Goal: Register for event/course

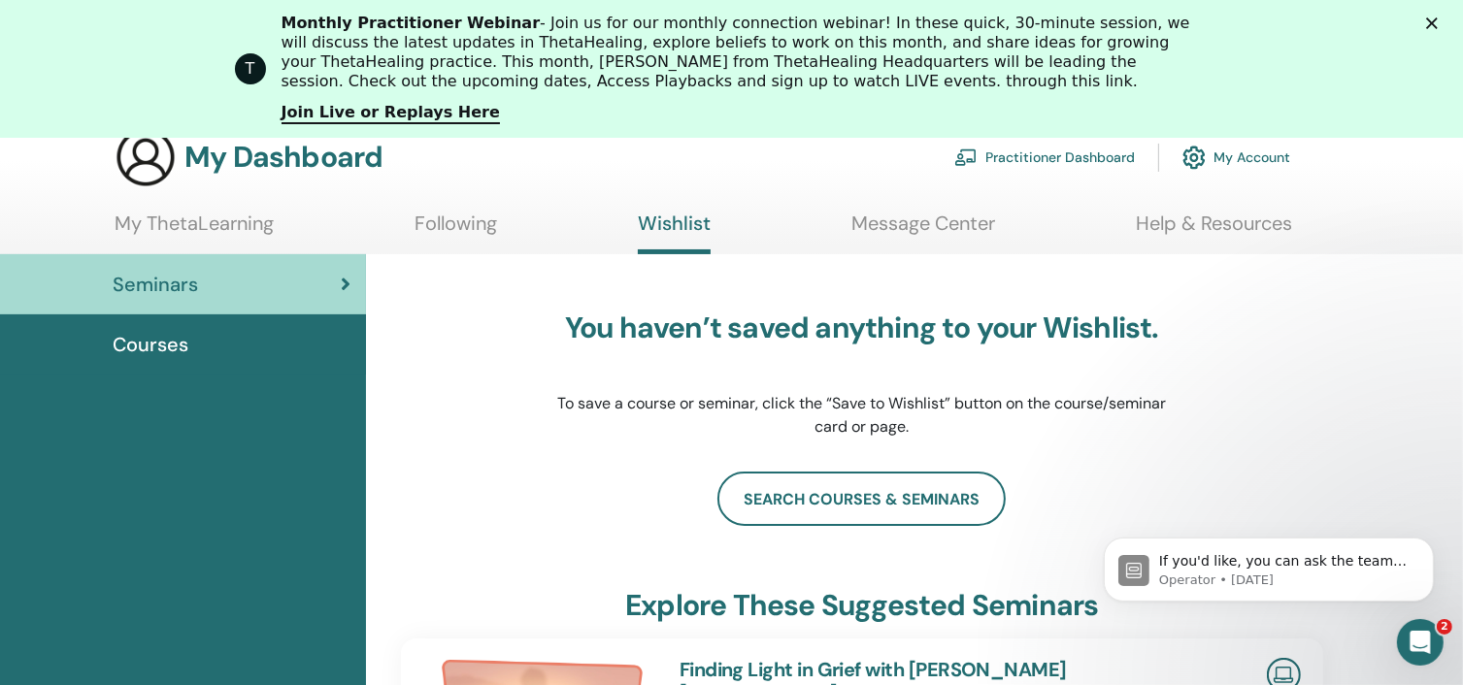
scroll to position [144, 0]
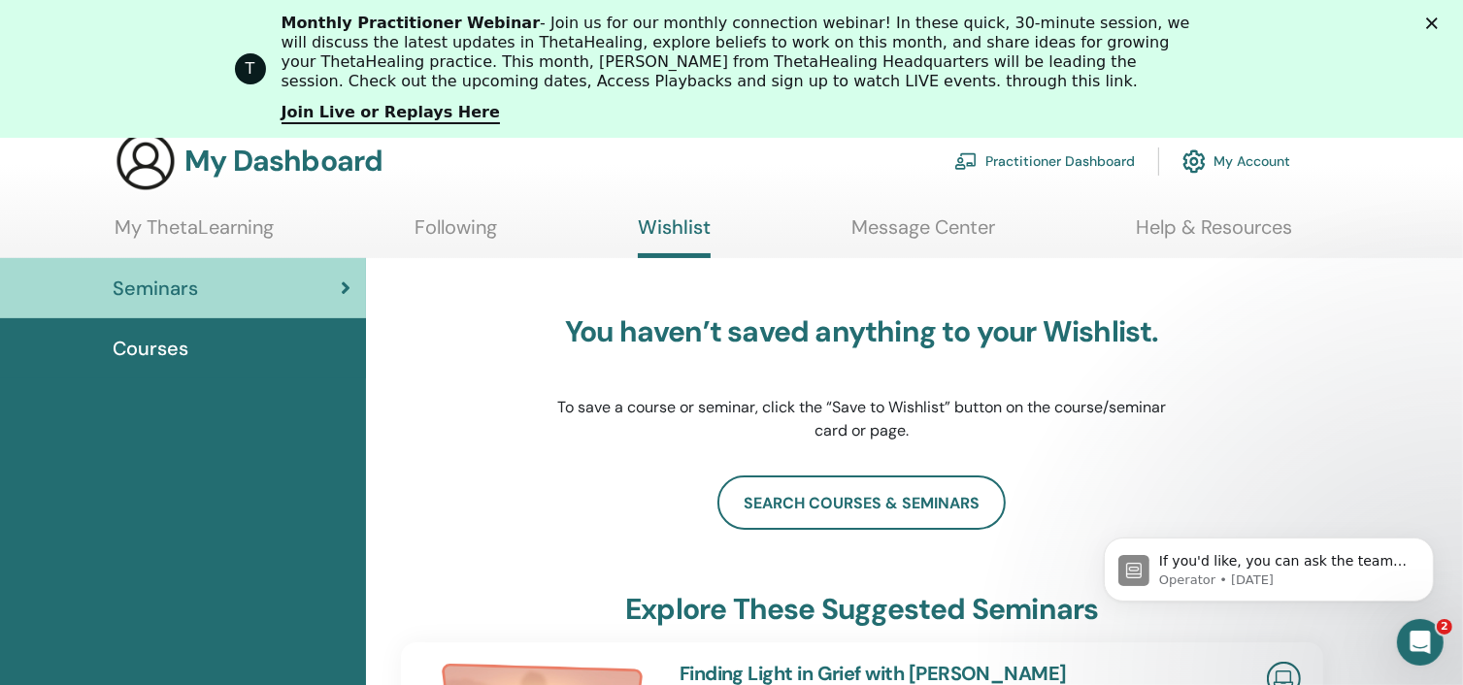
click at [162, 350] on span "Courses" at bounding box center [151, 348] width 76 height 29
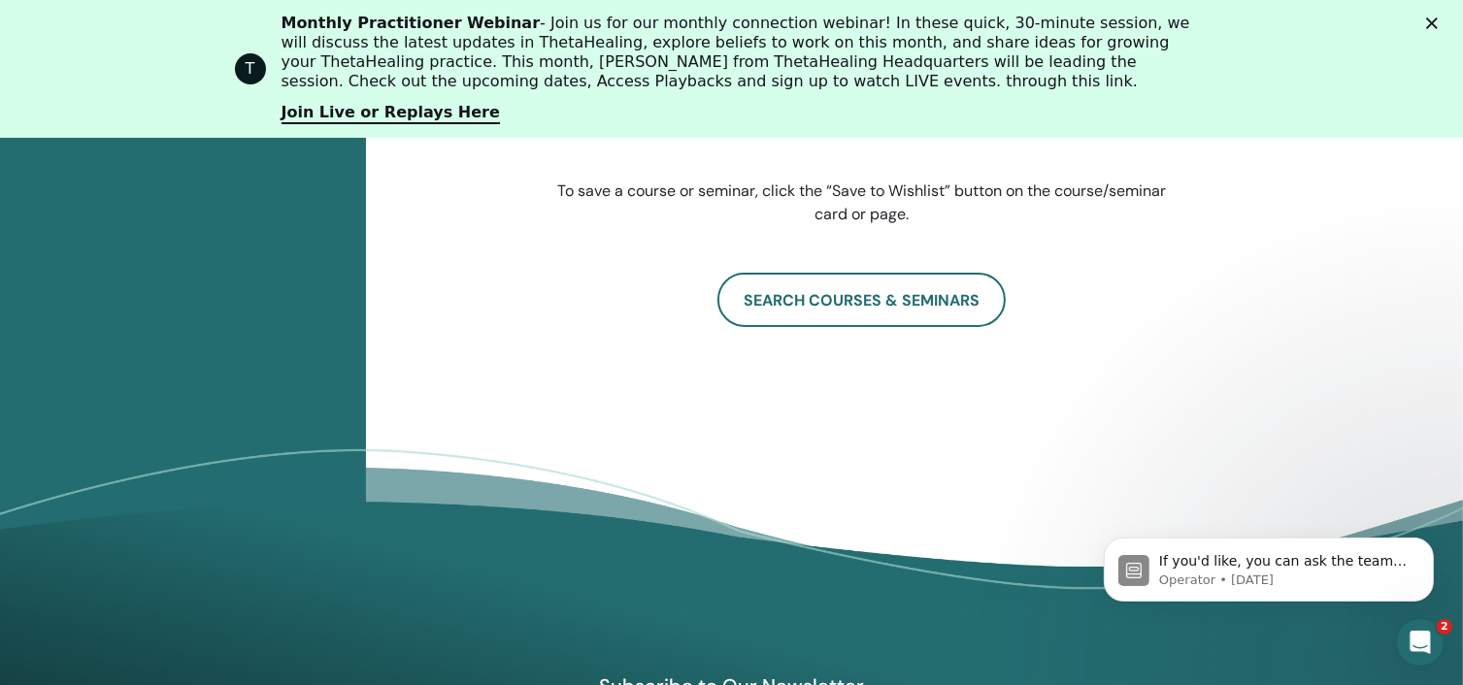
scroll to position [421, 0]
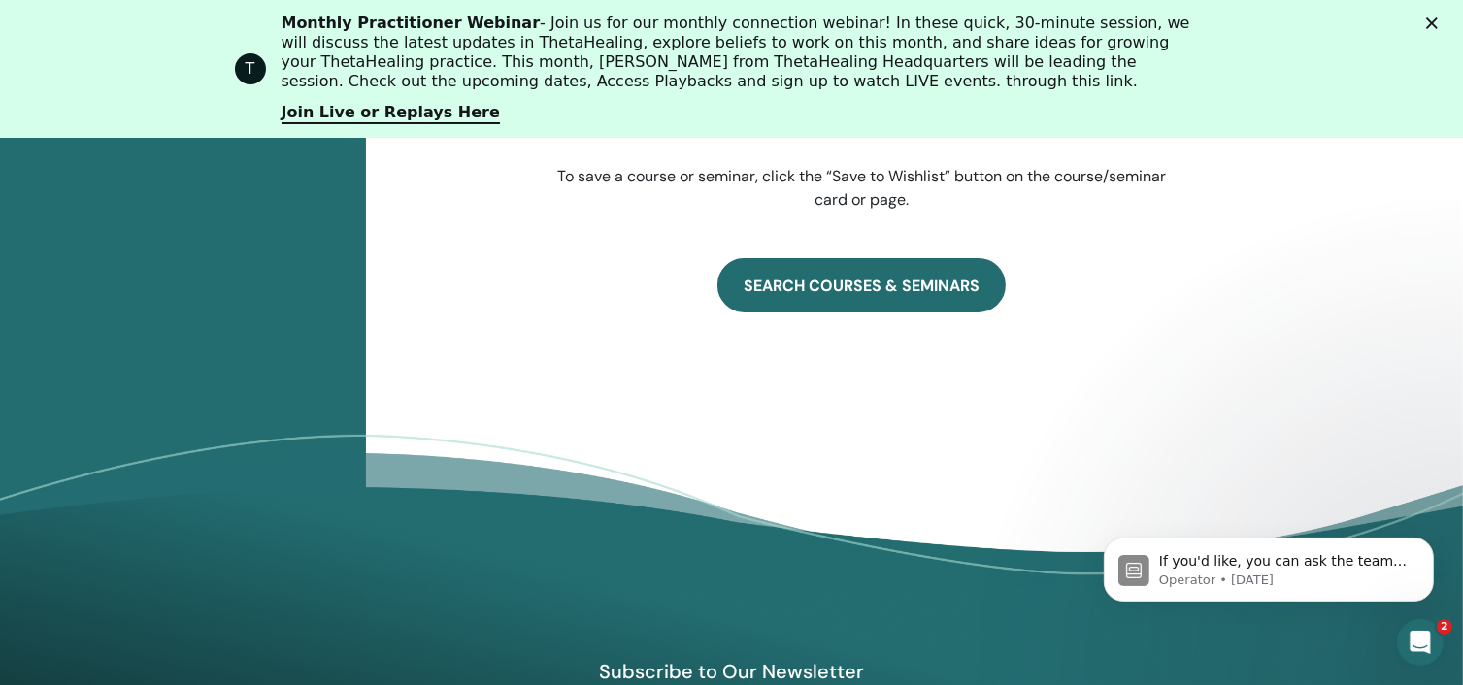
click at [833, 286] on link "SEARCH COURSES & SEMINARS" at bounding box center [861, 285] width 288 height 54
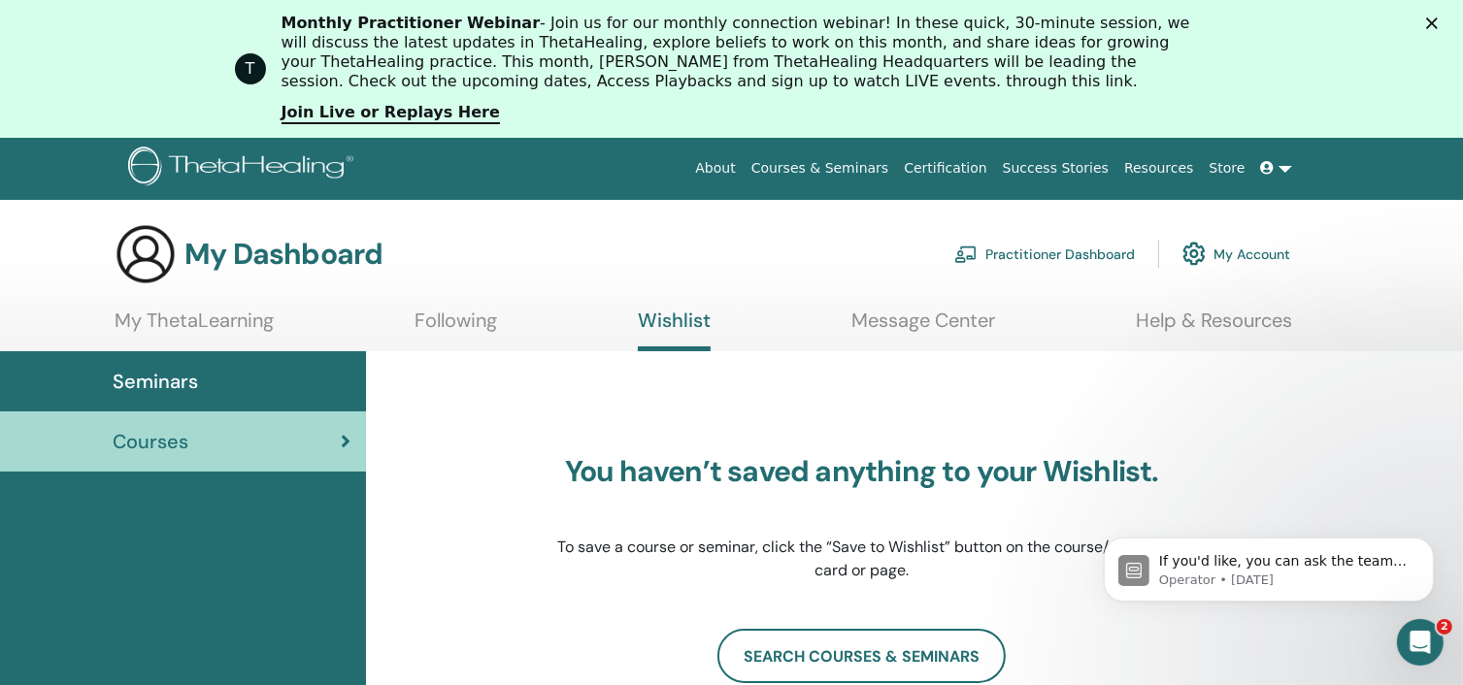
click at [1233, 258] on link "My Account" at bounding box center [1236, 253] width 108 height 43
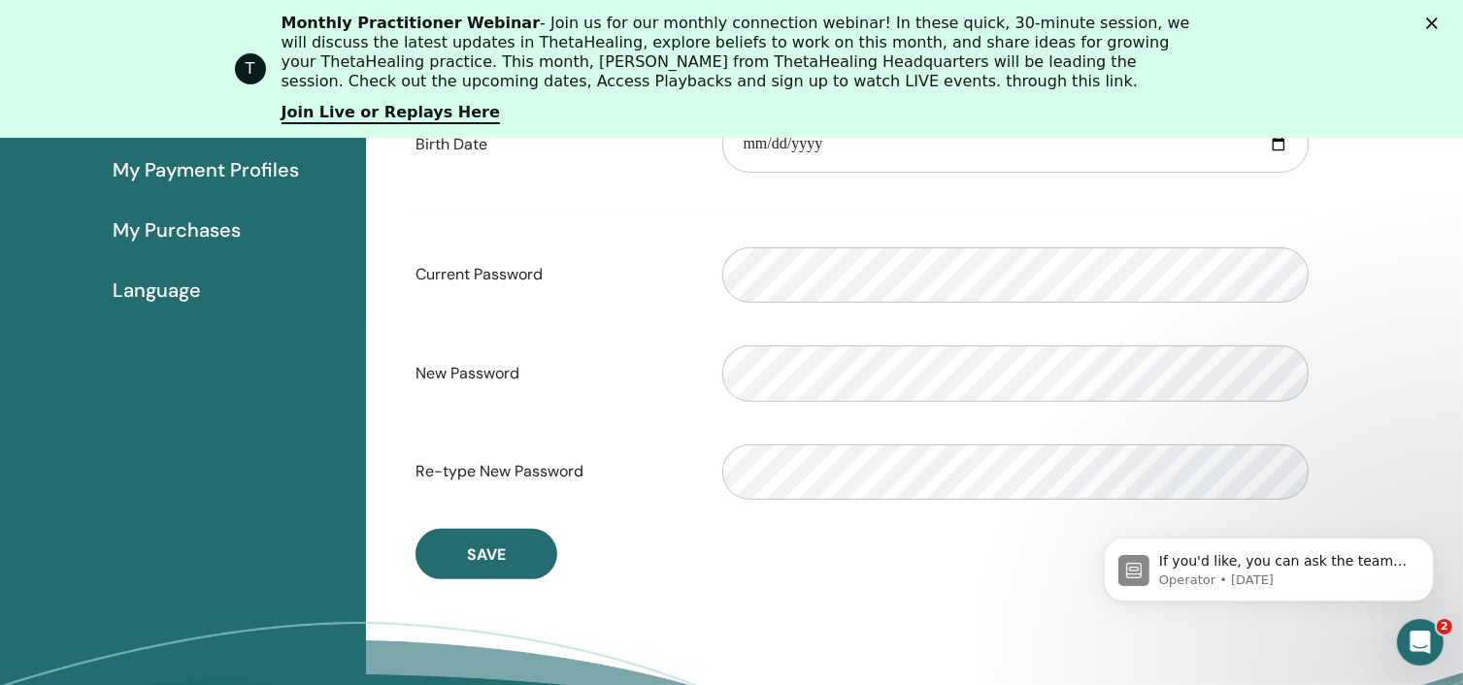
scroll to position [434, 0]
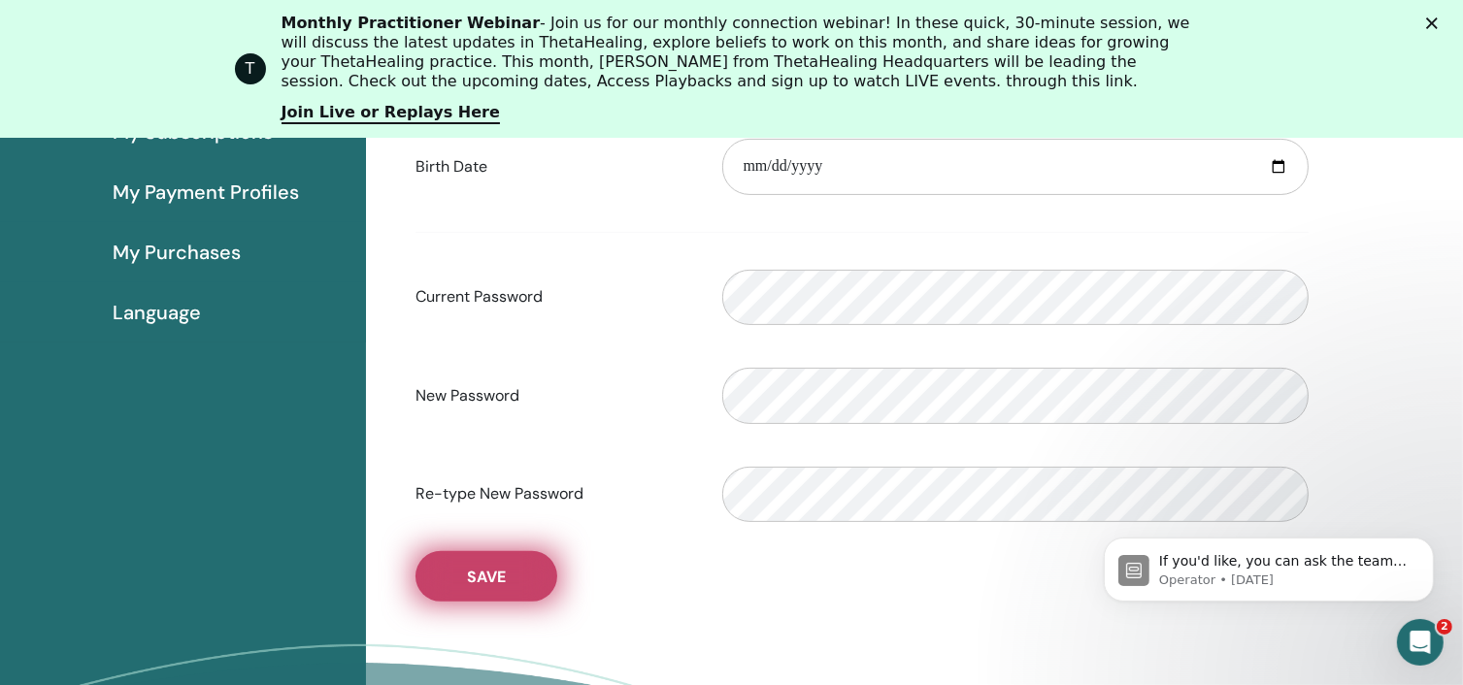
click at [467, 585] on span "Save" at bounding box center [486, 577] width 39 height 20
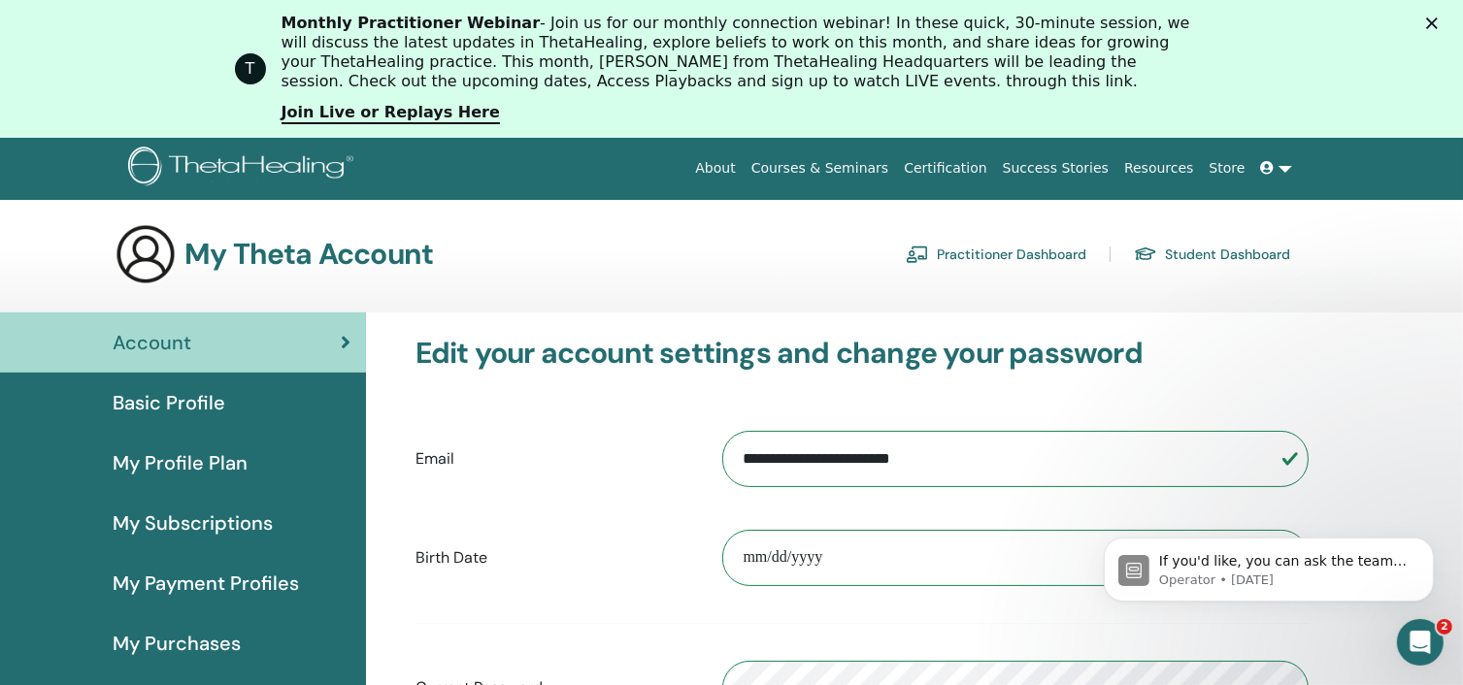
scroll to position [0, 0]
click at [1210, 256] on link "Student Dashboard" at bounding box center [1212, 254] width 156 height 31
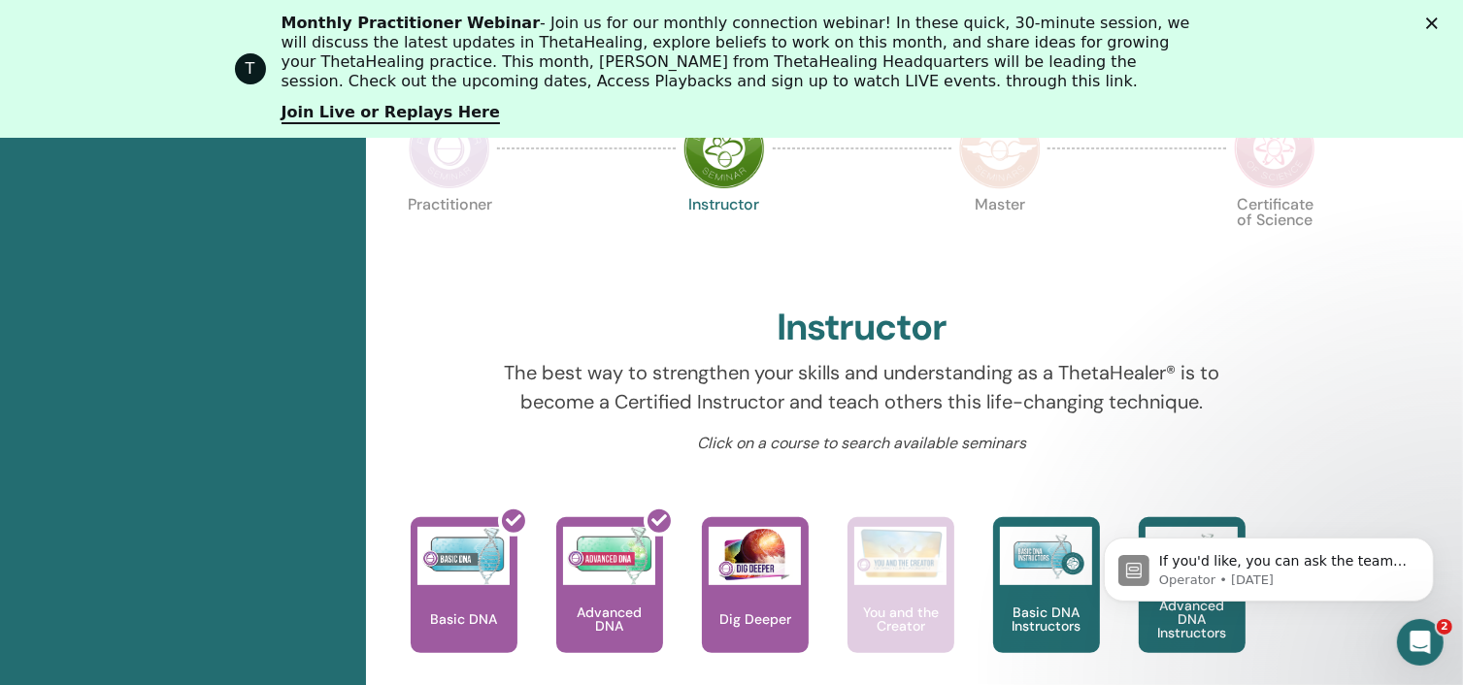
scroll to position [641, 0]
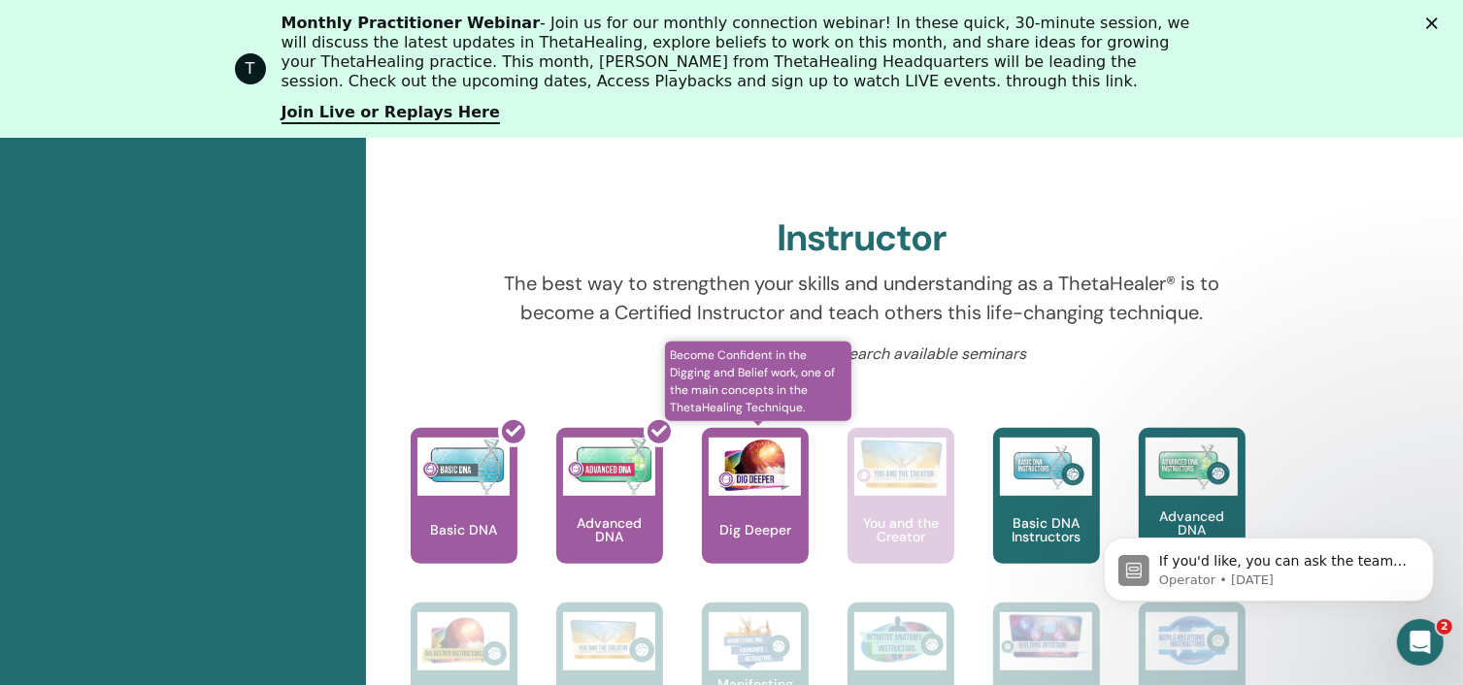
click at [758, 491] on img at bounding box center [755, 467] width 92 height 58
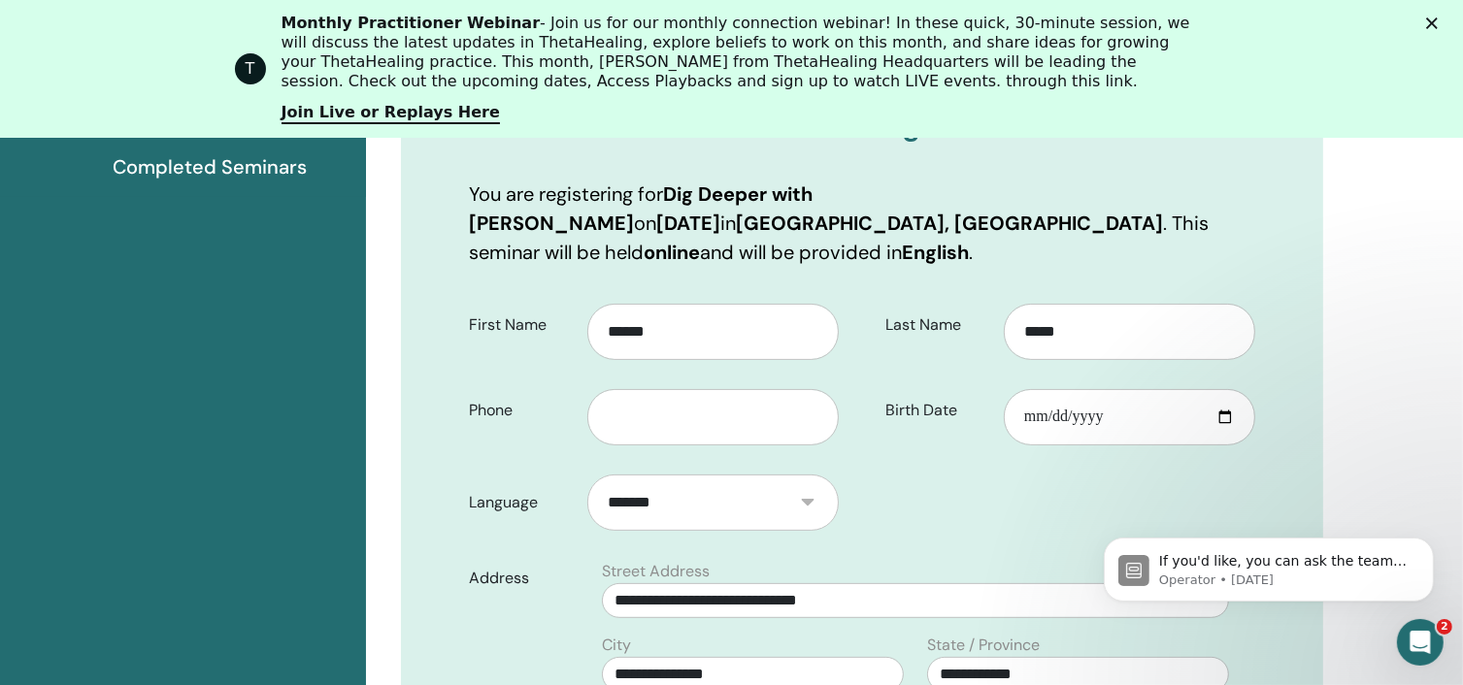
scroll to position [398, 0]
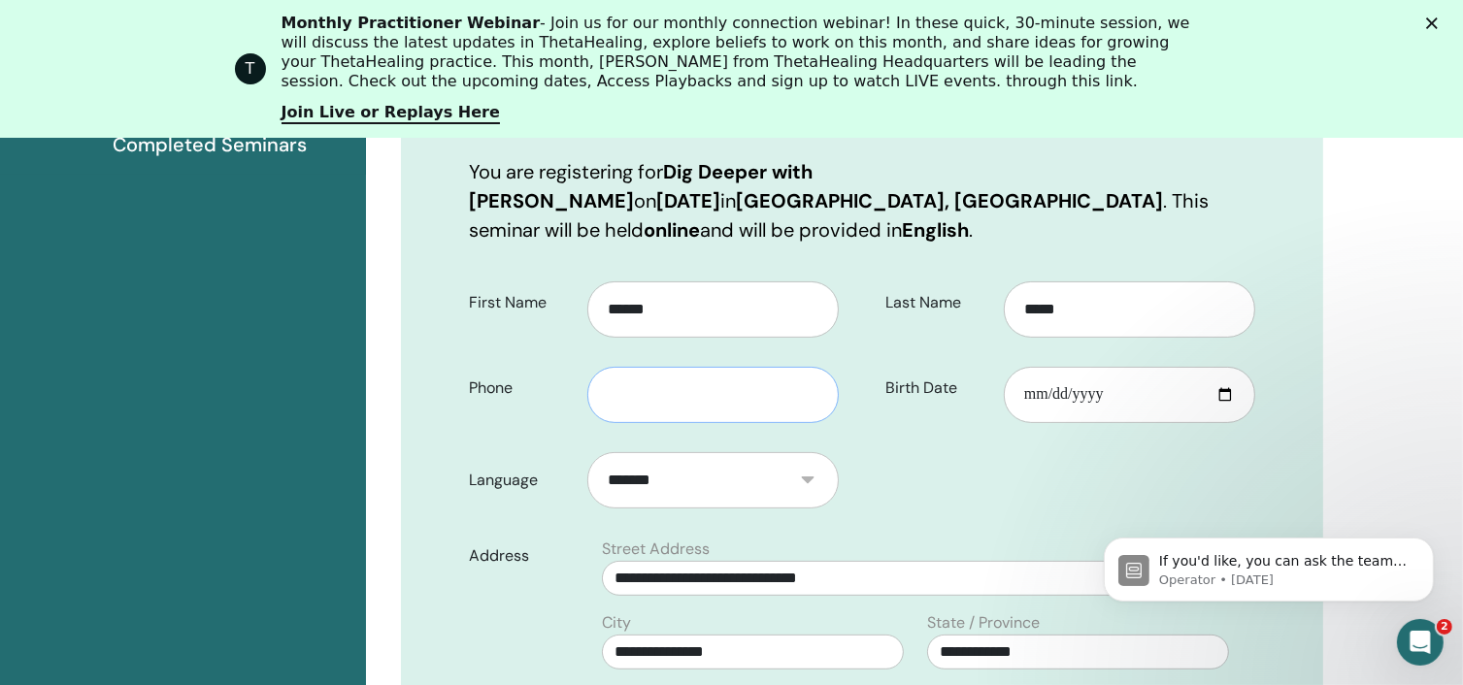
click at [662, 368] on input "text" at bounding box center [712, 395] width 251 height 56
type input "**********"
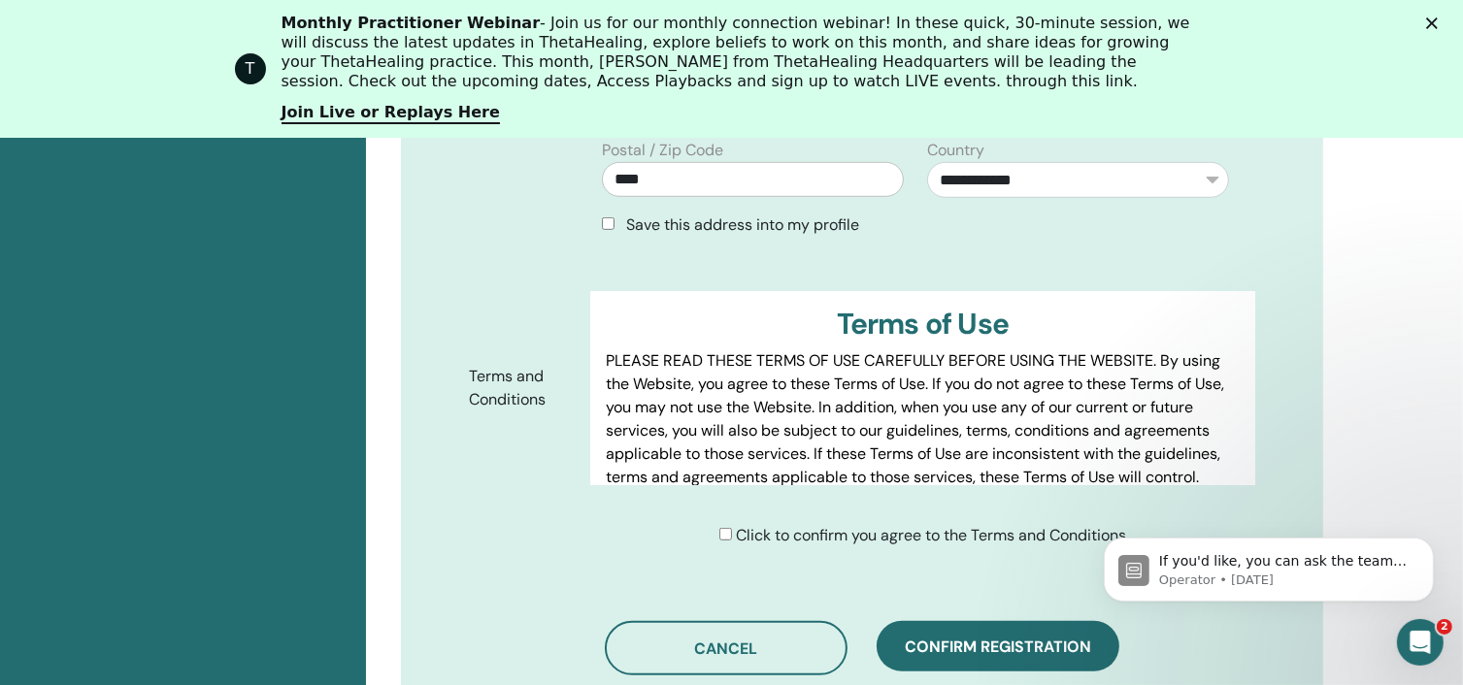
scroll to position [951, 0]
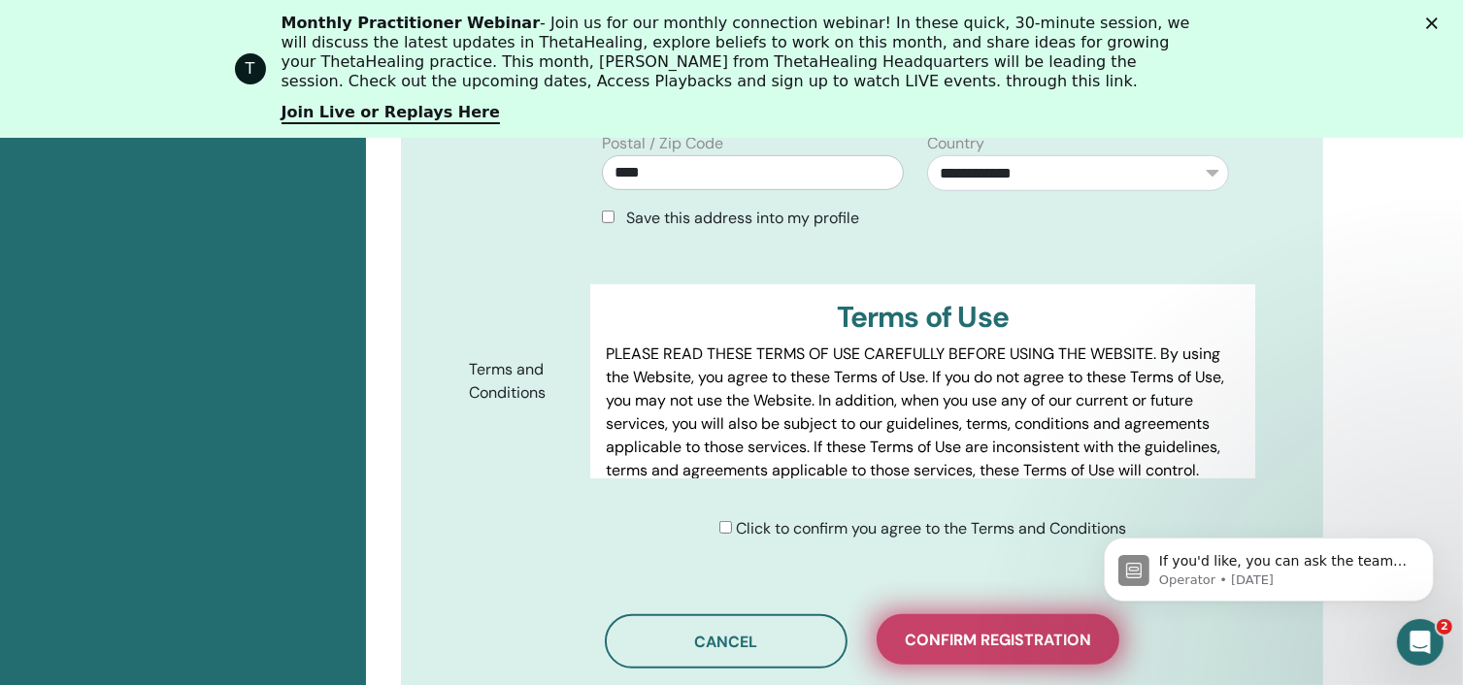
click at [986, 630] on span "Confirm registration" at bounding box center [998, 640] width 186 height 20
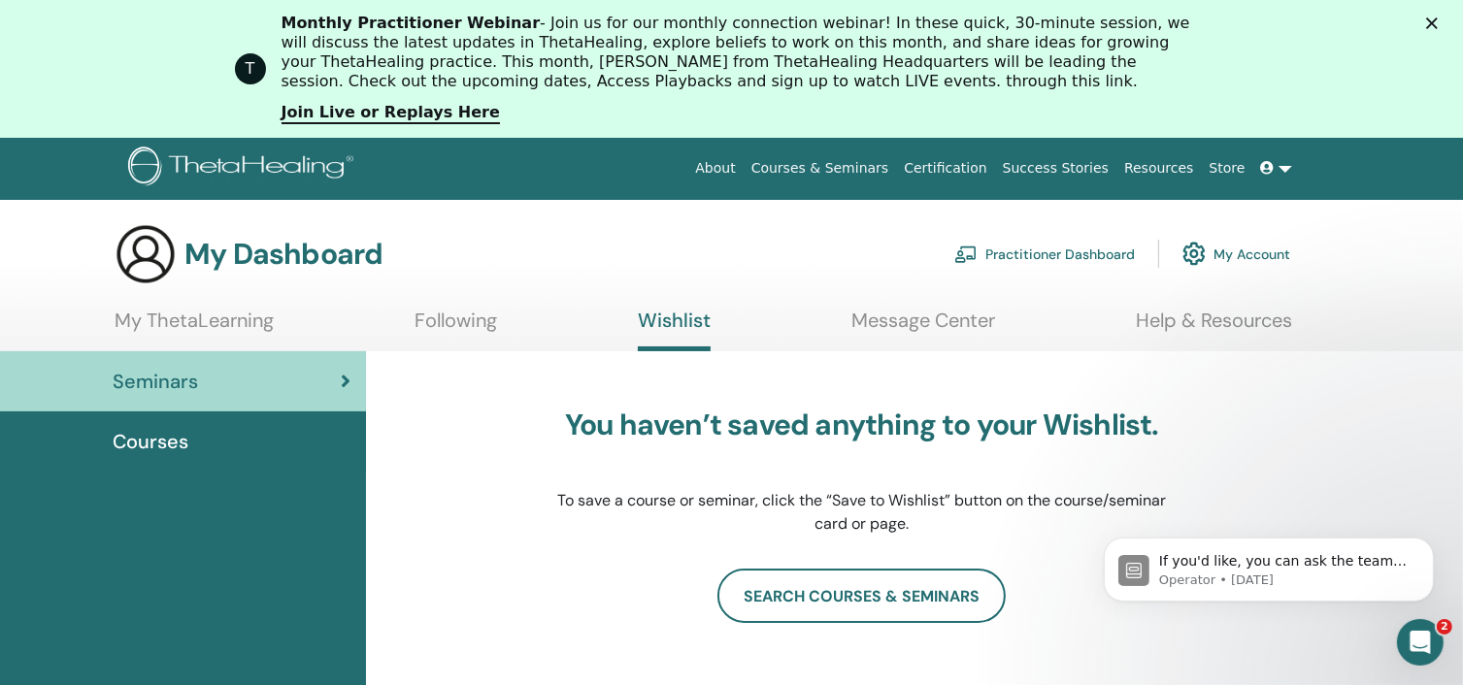
click at [966, 170] on link "Certification" at bounding box center [945, 168] width 98 height 36
click at [160, 317] on link "My ThetaLearning" at bounding box center [194, 328] width 159 height 38
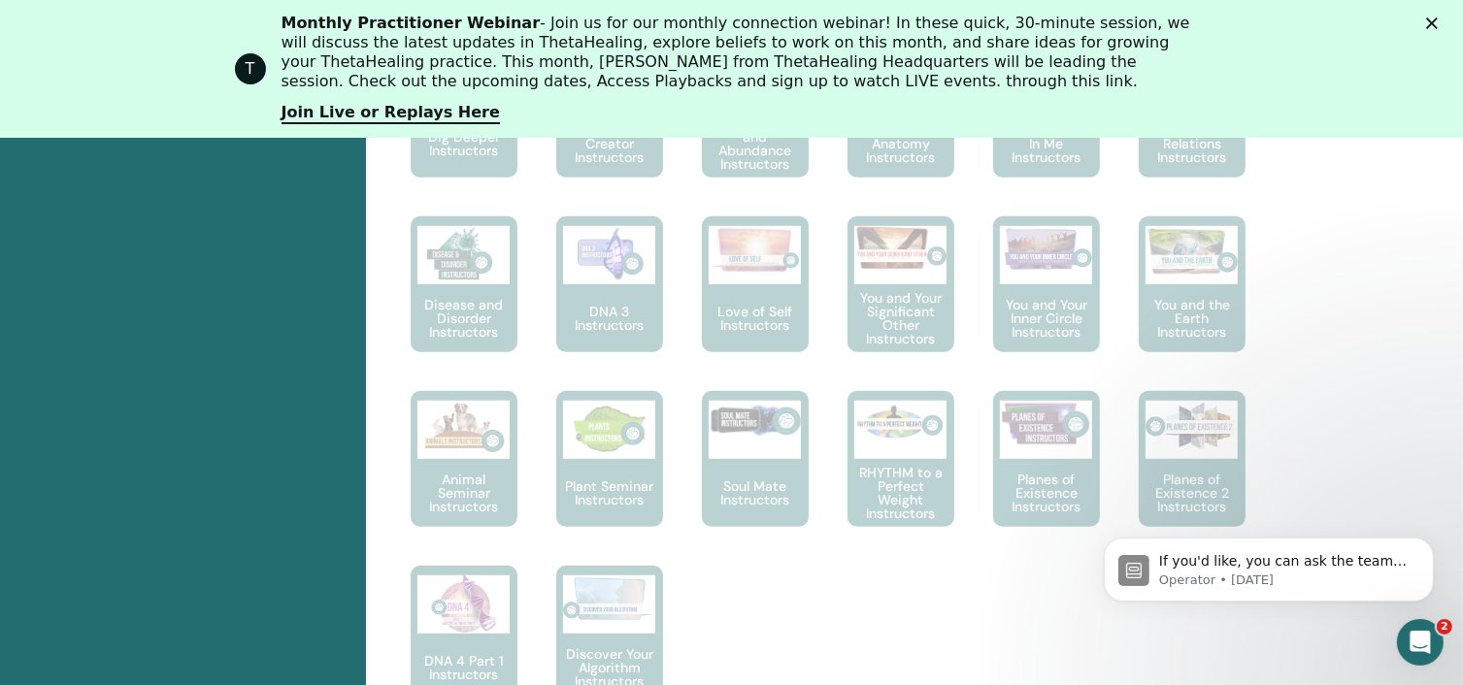
scroll to position [1171, 0]
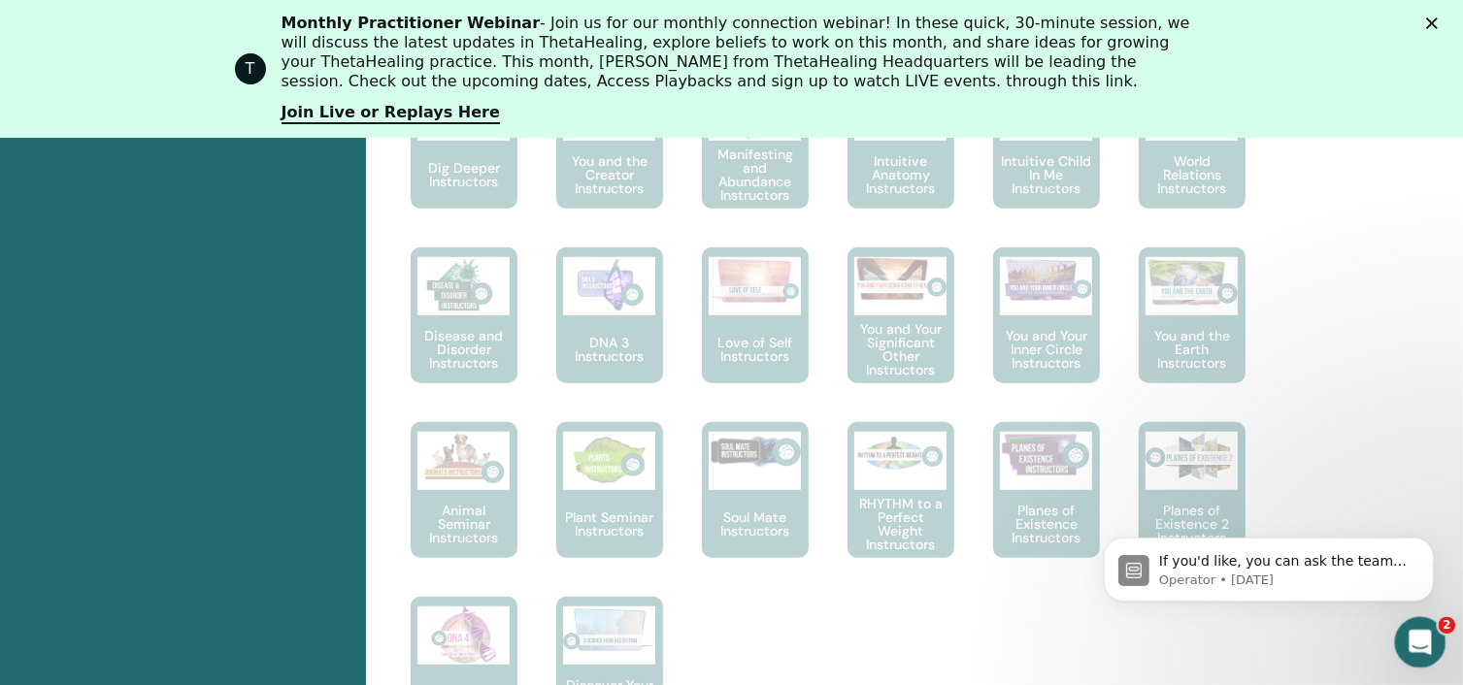
click at [1417, 640] on icon "Open Intercom Messenger" at bounding box center [1418, 640] width 32 height 32
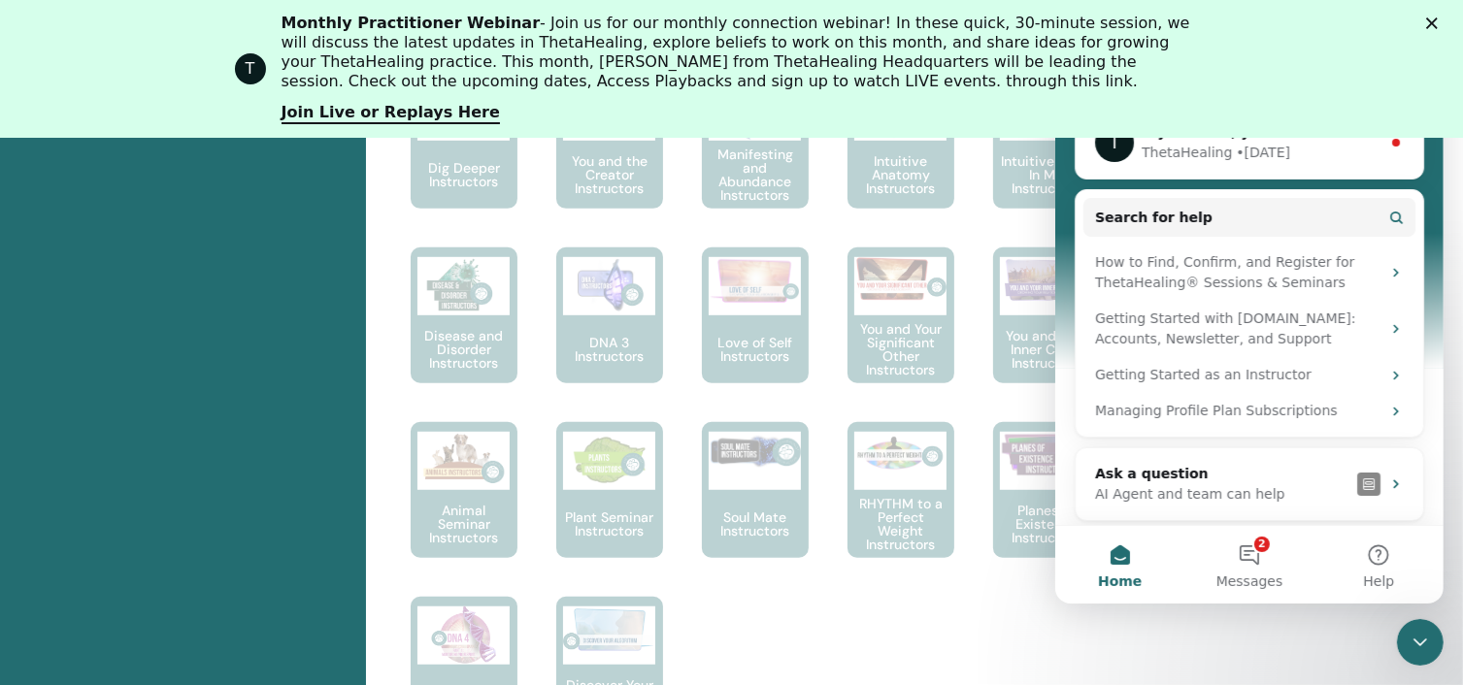
scroll to position [174, 0]
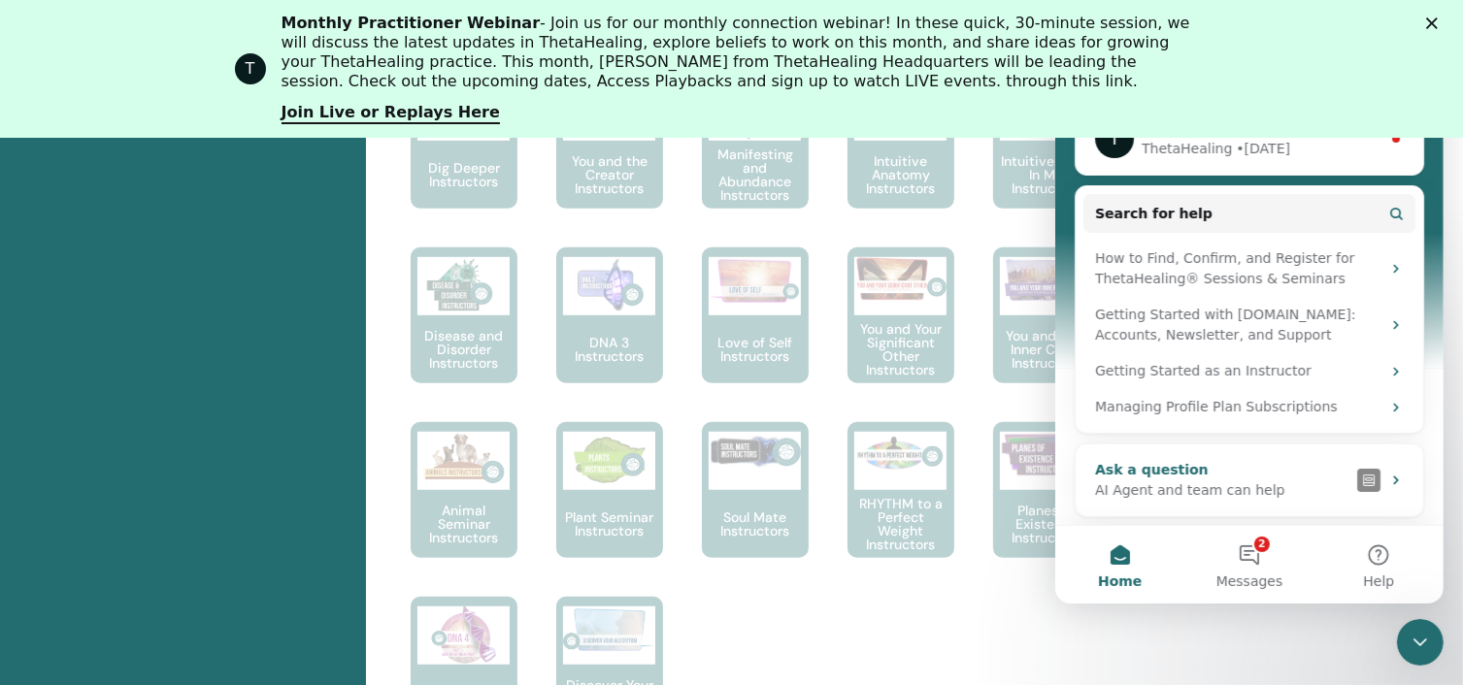
click at [1182, 482] on div "AI Agent and team can help" at bounding box center [1221, 490] width 254 height 20
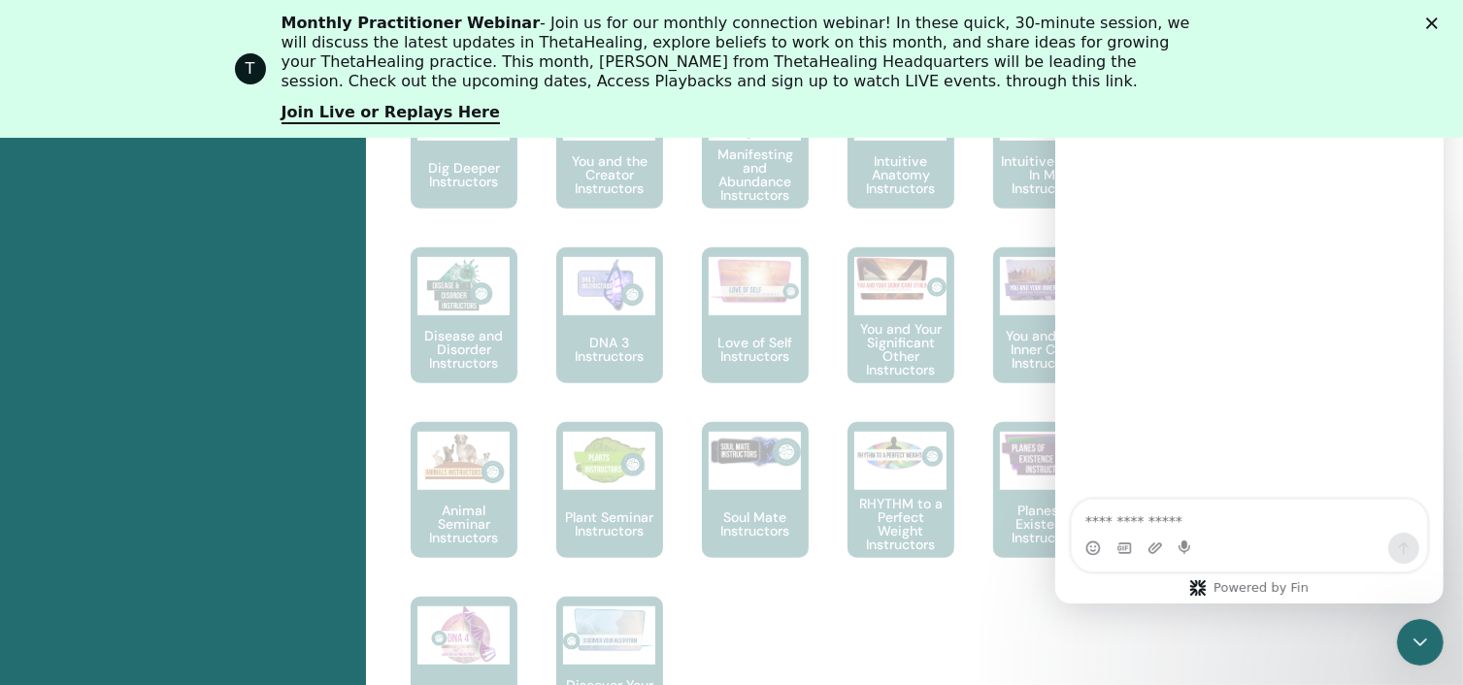
scroll to position [0, 0]
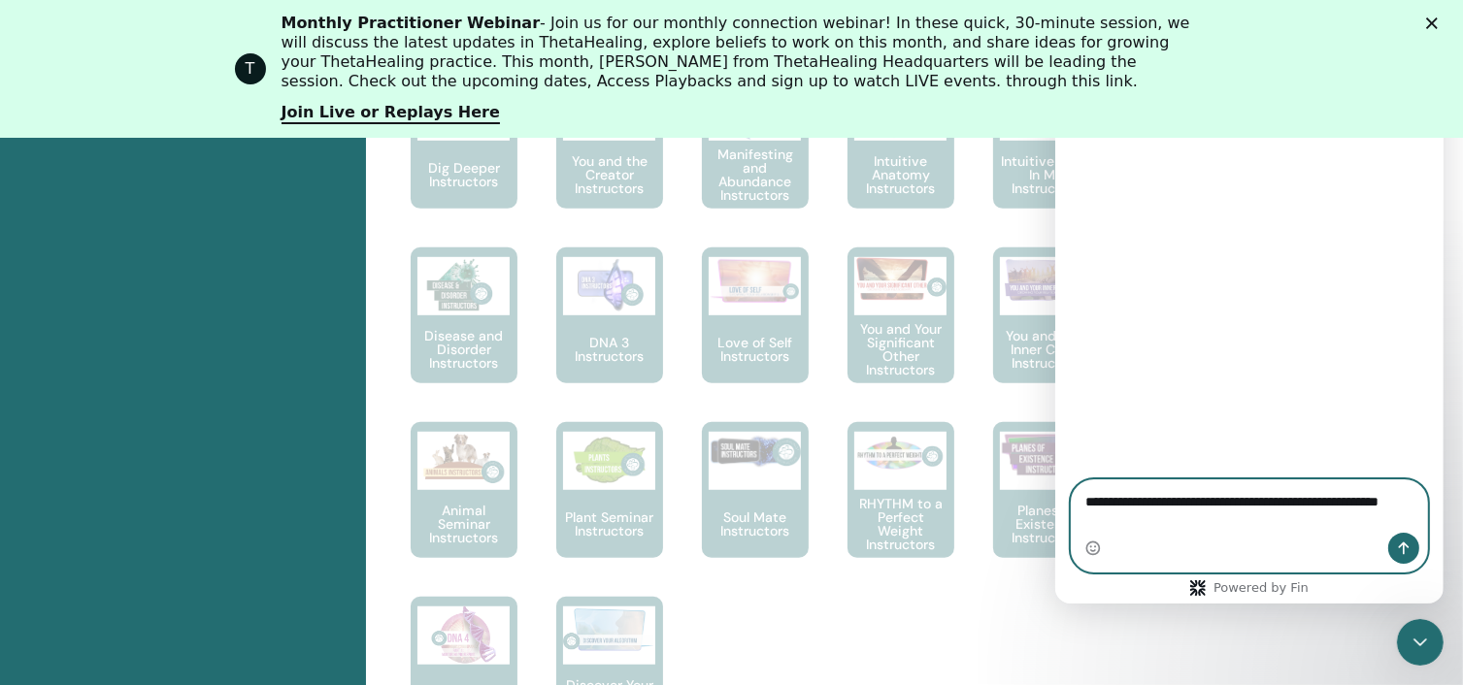
type textarea "**********"
click at [1143, 545] on div "Intercom messenger" at bounding box center [1248, 548] width 355 height 31
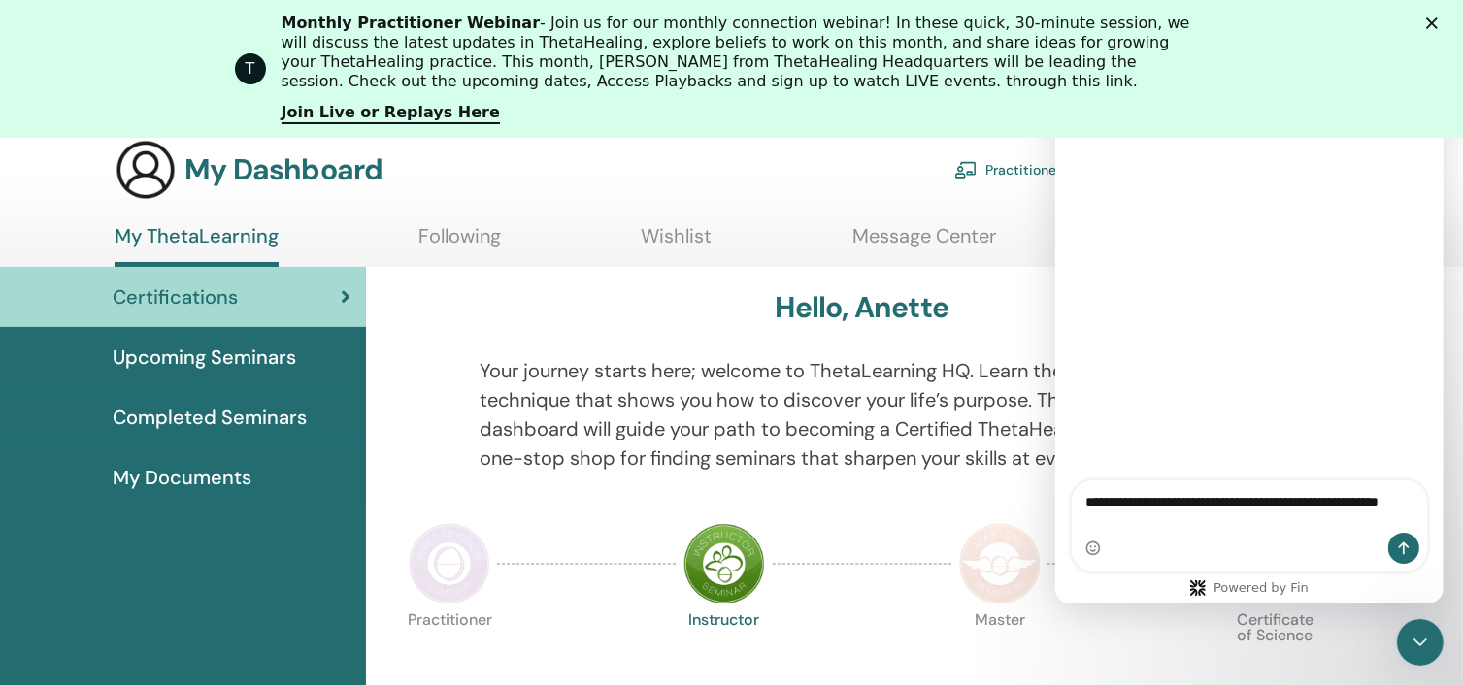
scroll to position [19, 0]
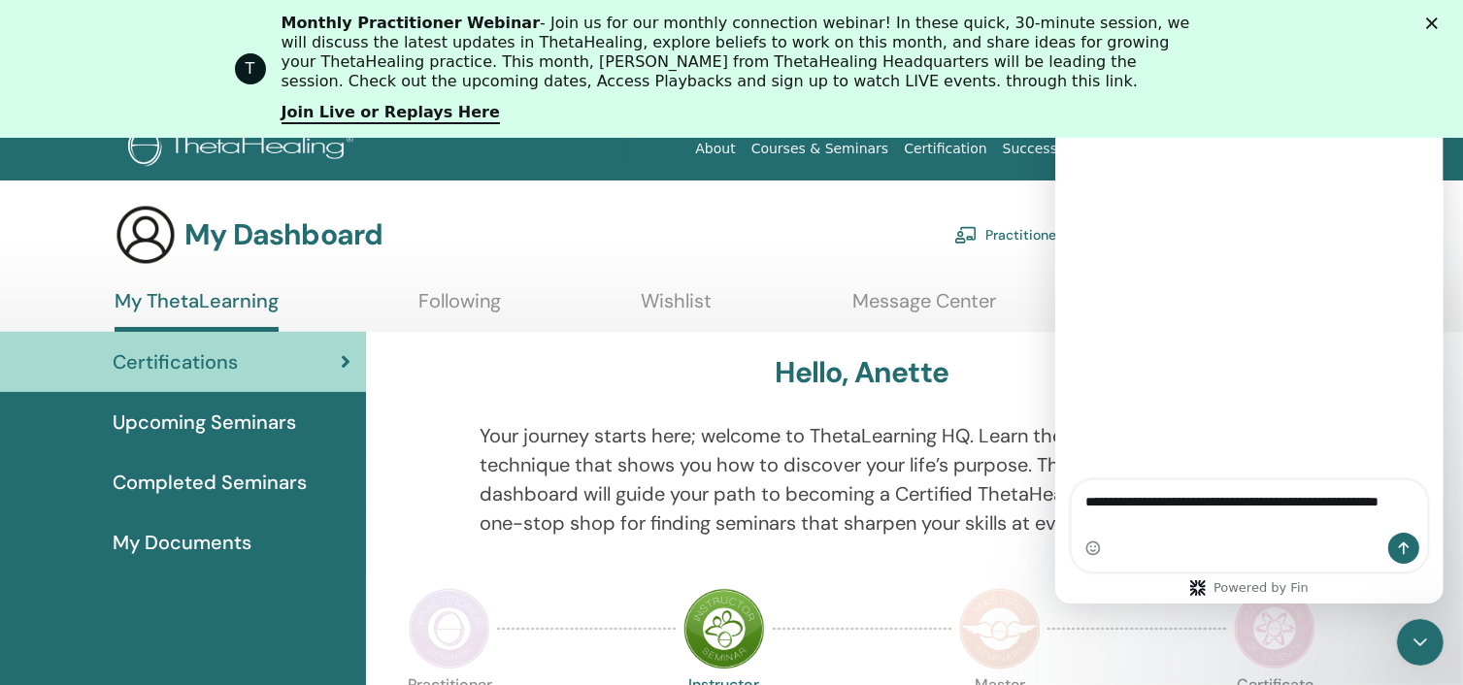
click at [154, 478] on span "Completed Seminars" at bounding box center [210, 482] width 194 height 29
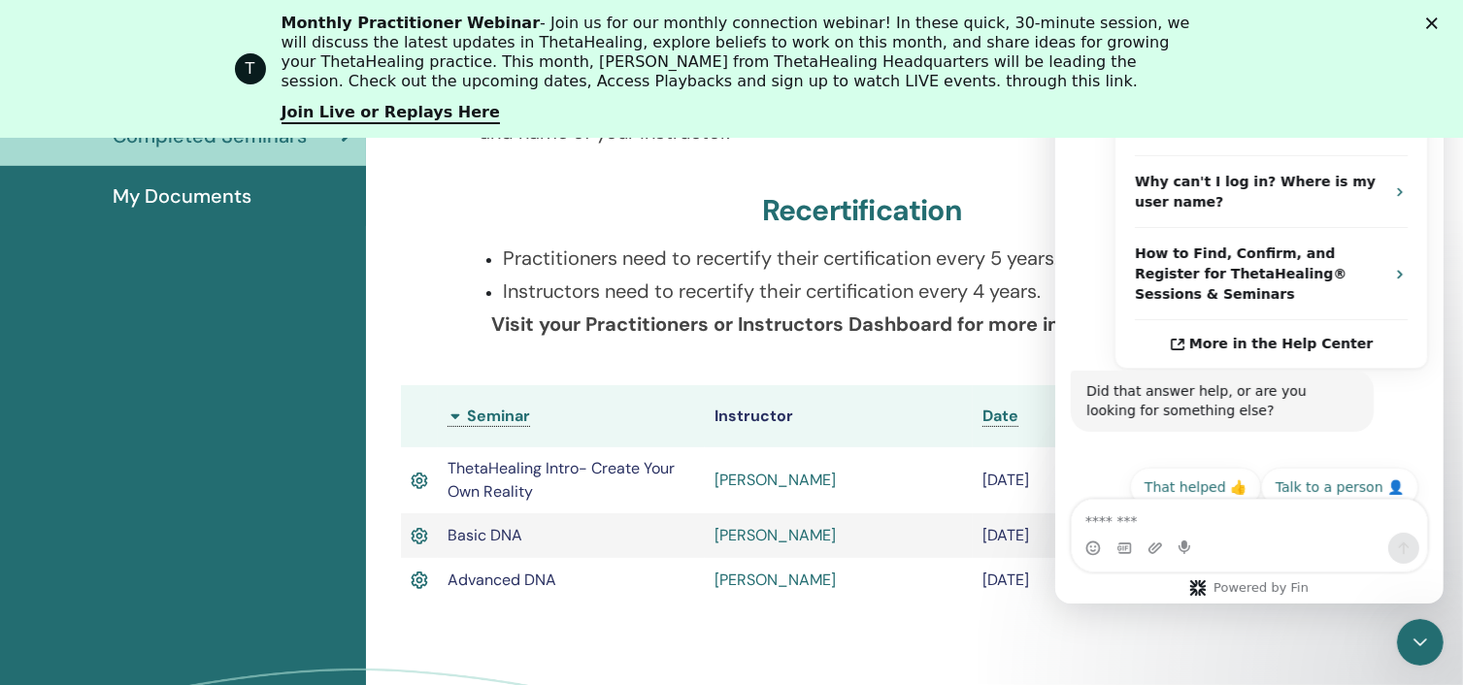
scroll to position [420, 0]
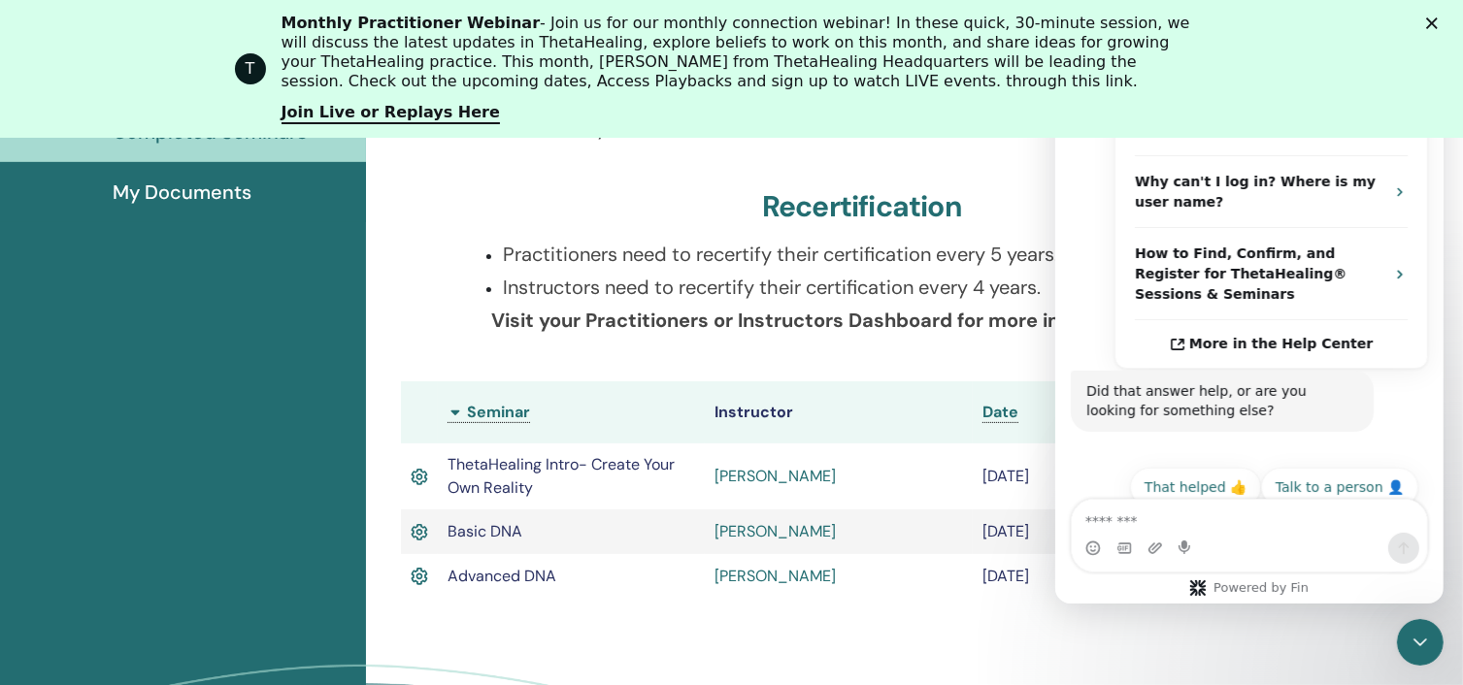
click at [1437, 23] on icon "Close" at bounding box center [1432, 23] width 12 height 12
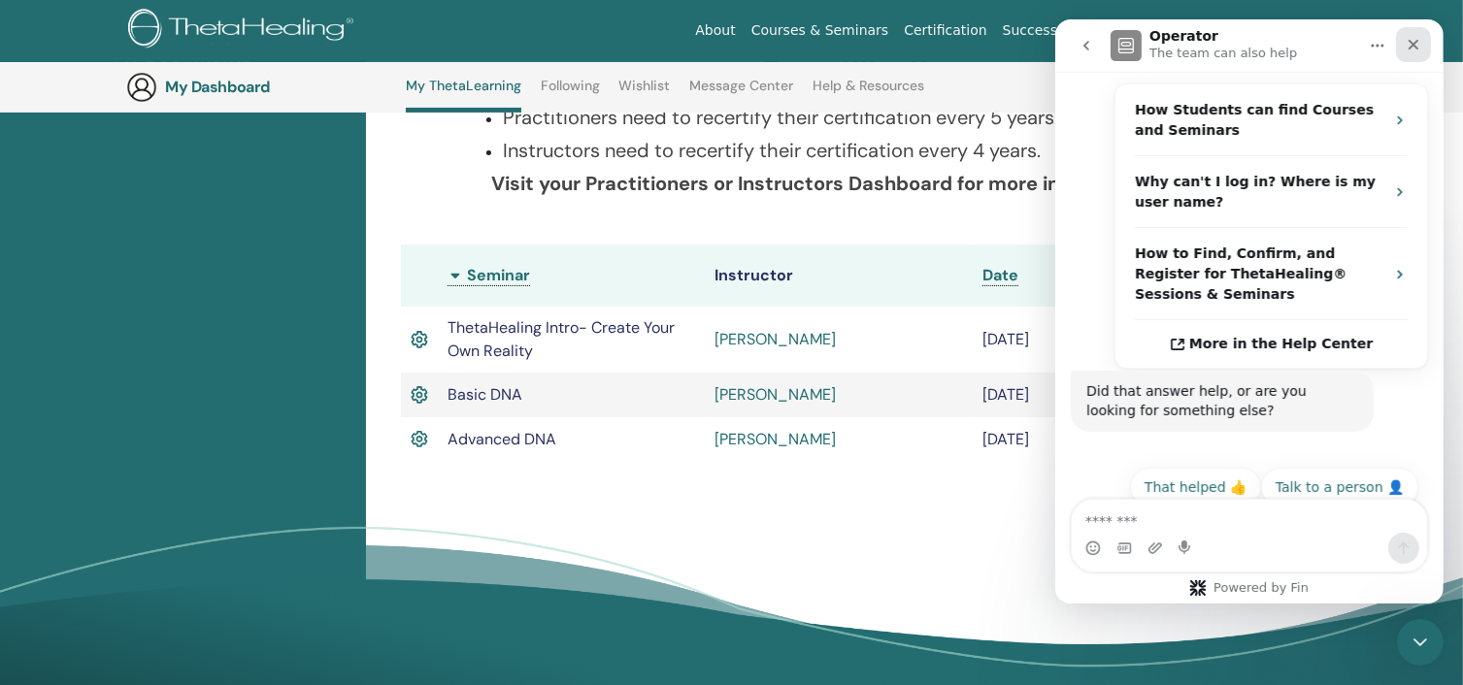
click at [1408, 50] on icon "Close" at bounding box center [1412, 45] width 16 height 16
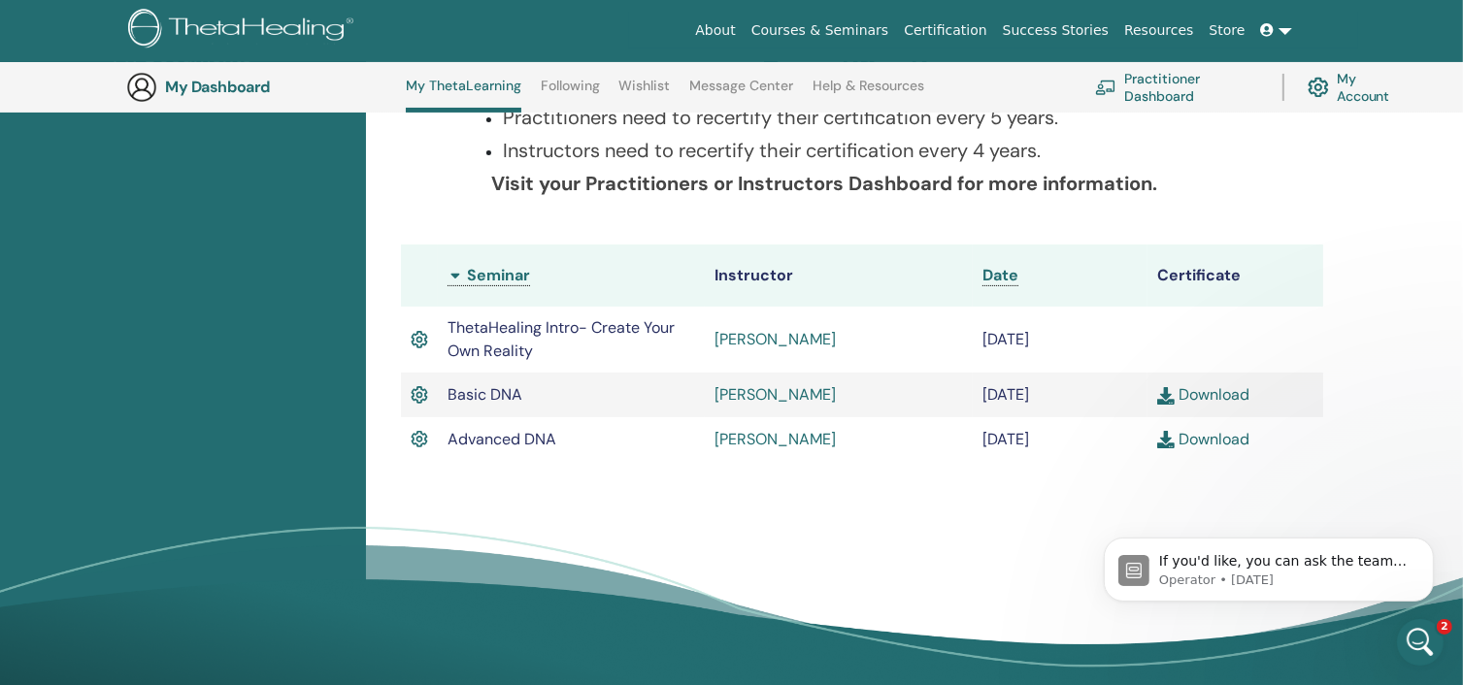
scroll to position [390, 0]
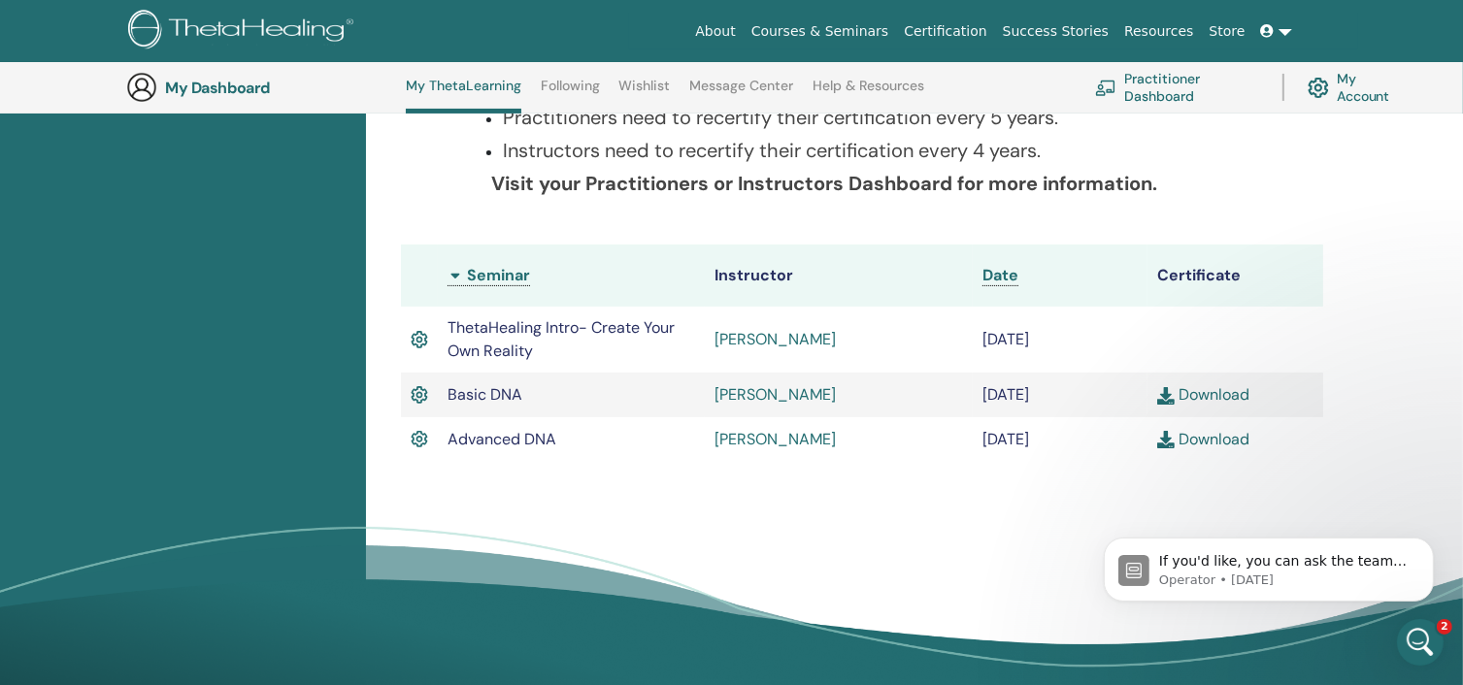
click at [1161, 392] on img at bounding box center [1165, 395] width 17 height 17
click at [1166, 443] on img at bounding box center [1165, 439] width 17 height 17
click at [1165, 393] on img at bounding box center [1165, 395] width 17 height 17
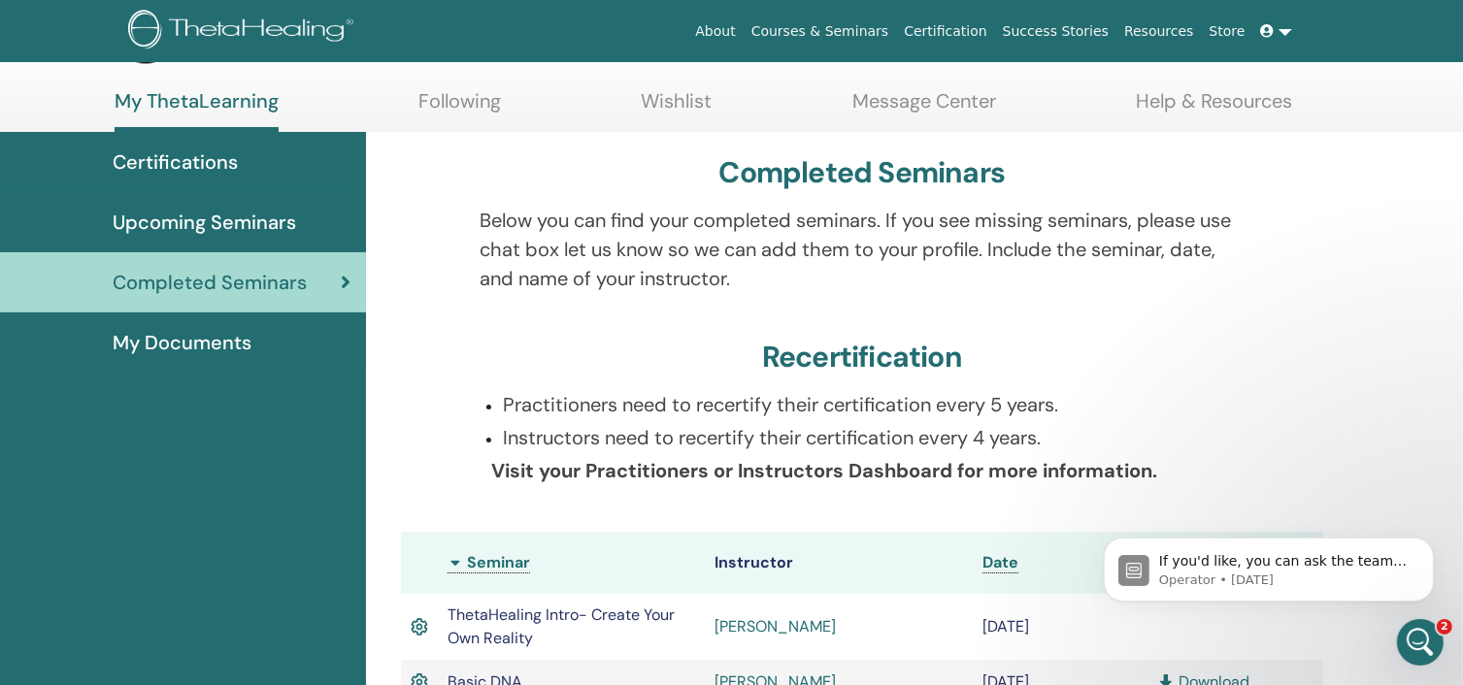
scroll to position [72, 0]
